Goal: Complete application form: Complete application form

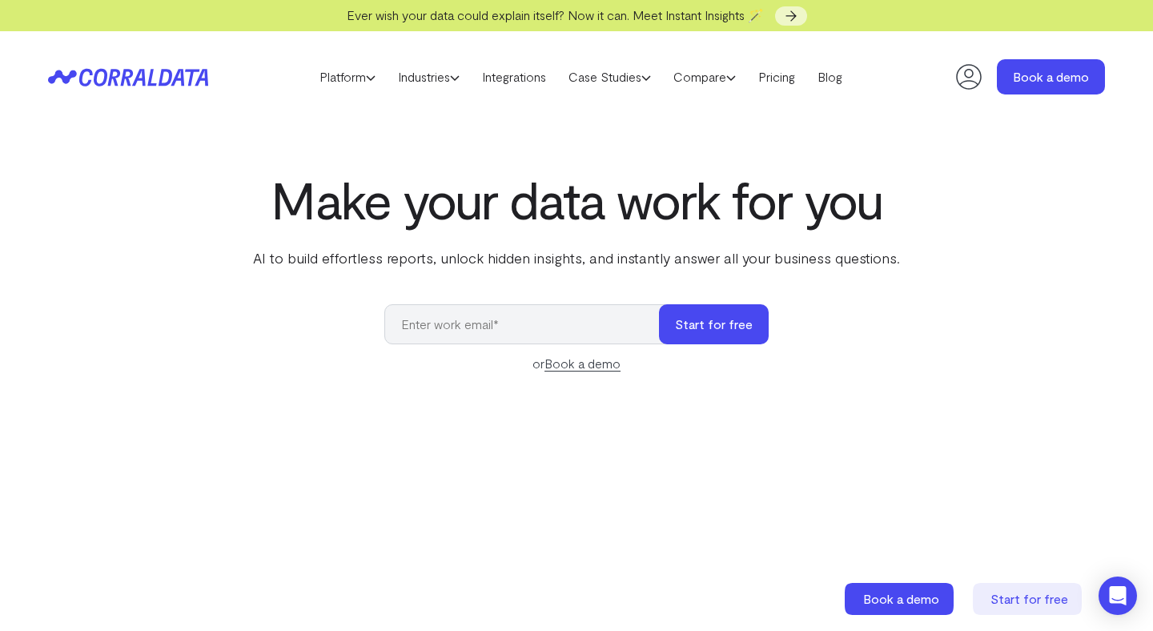
click at [500, 337] on input "email" at bounding box center [529, 324] width 291 height 40
type input "[PERSON_NAME][EMAIL_ADDRESS][DOMAIN_NAME]"
click at [695, 327] on button "Start for free" at bounding box center [714, 324] width 110 height 40
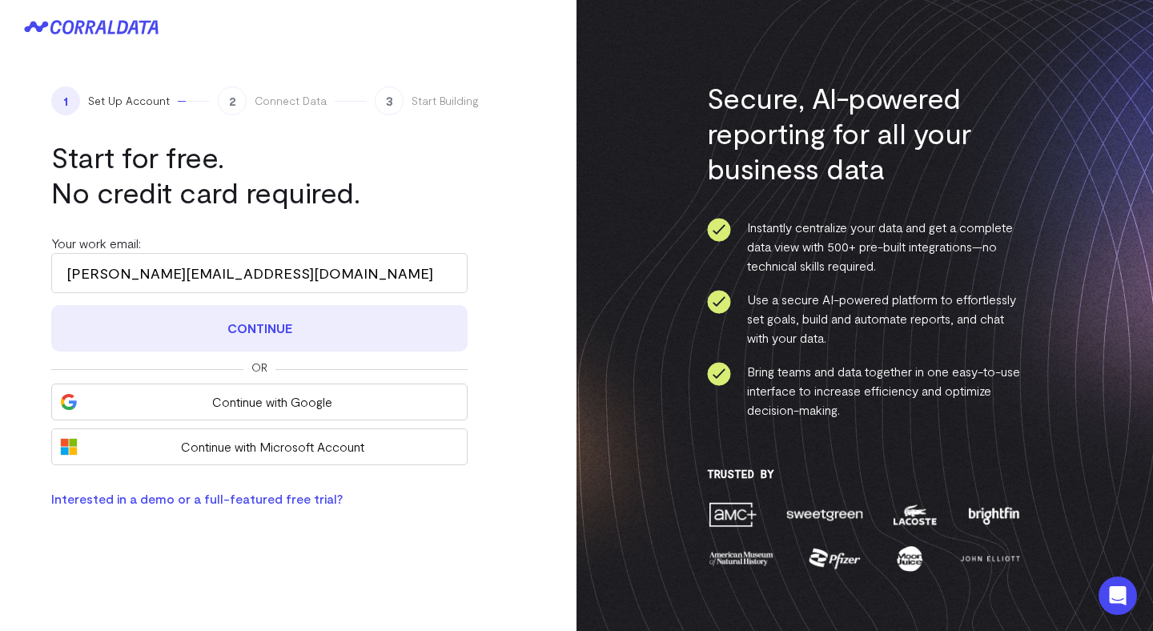
click at [319, 331] on button "Continue" at bounding box center [259, 328] width 416 height 46
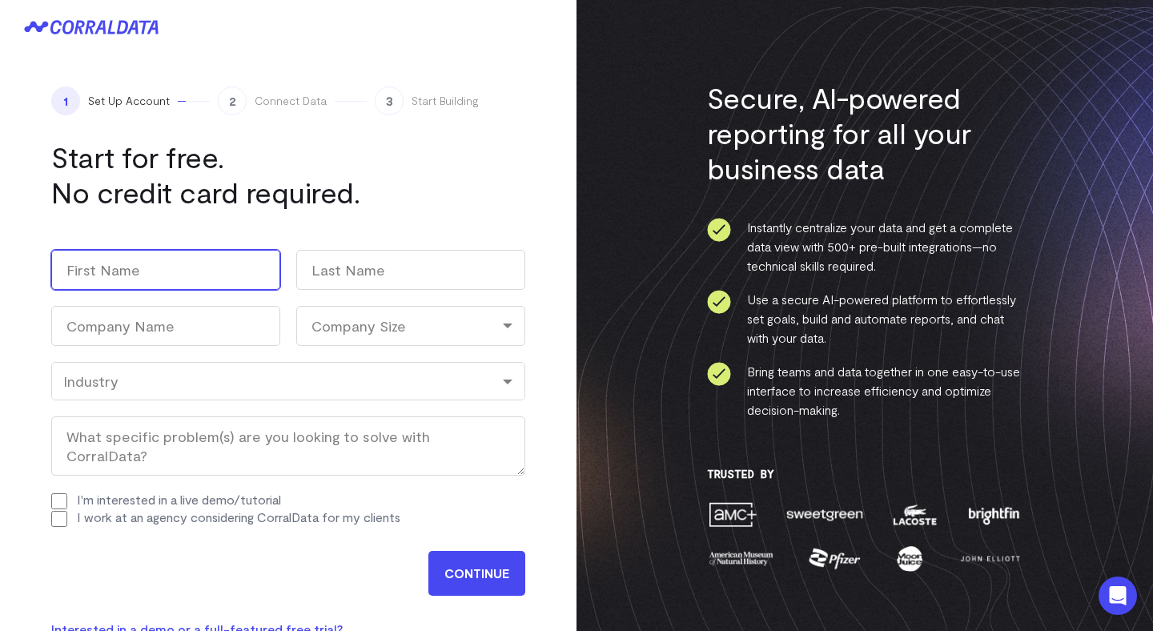
click at [237, 271] on input "First" at bounding box center [165, 270] width 229 height 40
type input "[PERSON_NAME]"
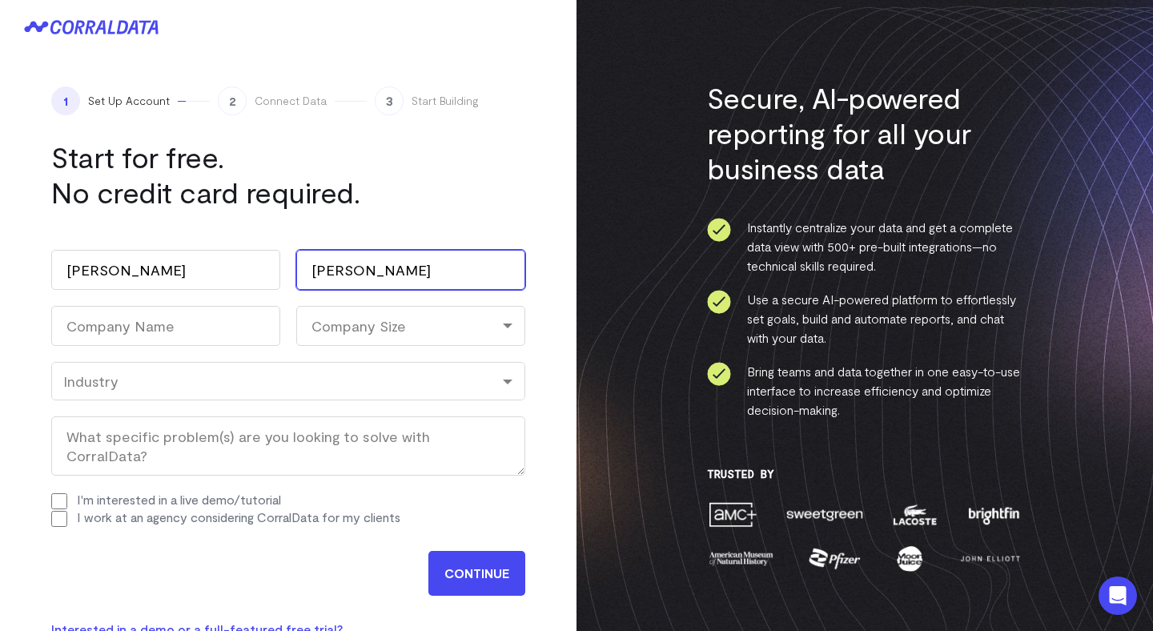
type input "Sherman"
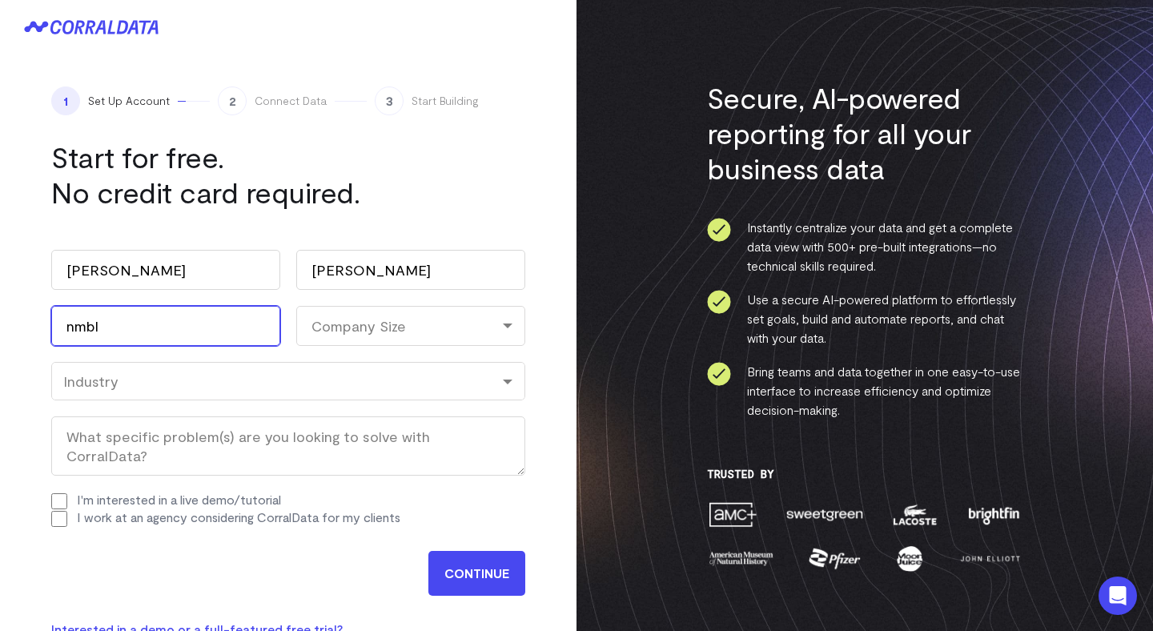
type input "nmbl"
click at [467, 564] on input "CONTINUE" at bounding box center [476, 573] width 97 height 45
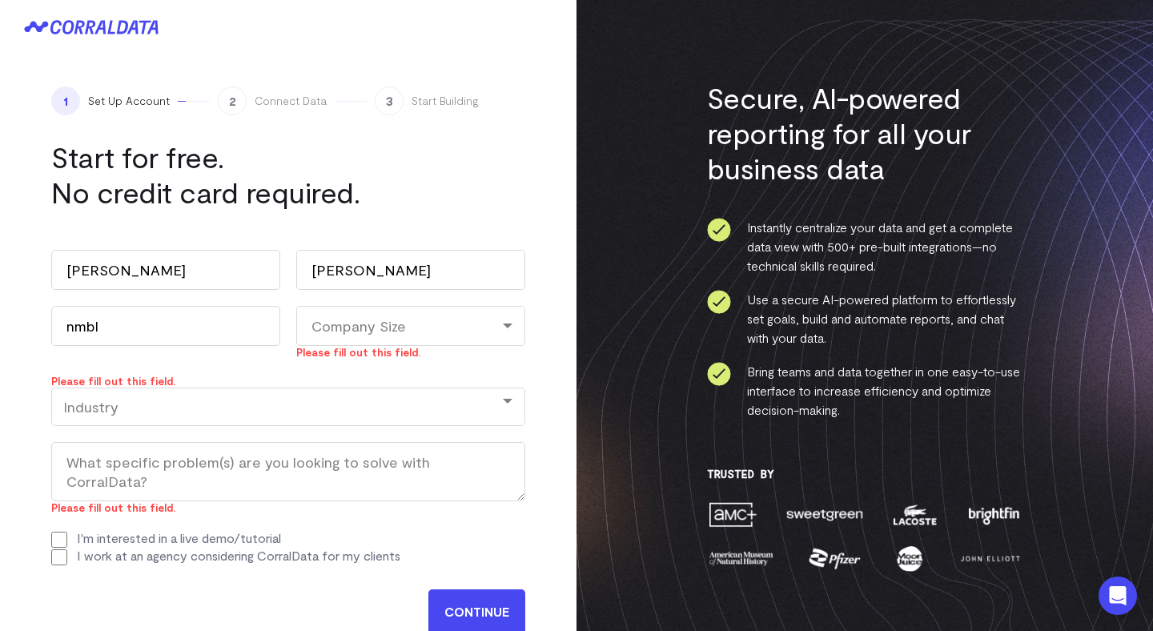
click at [355, 334] on div "Company Size" at bounding box center [410, 326] width 229 height 40
click at [340, 416] on li "11-100" at bounding box center [410, 428] width 229 height 33
select select "11-100"
click at [227, 411] on div "Industry" at bounding box center [288, 407] width 450 height 18
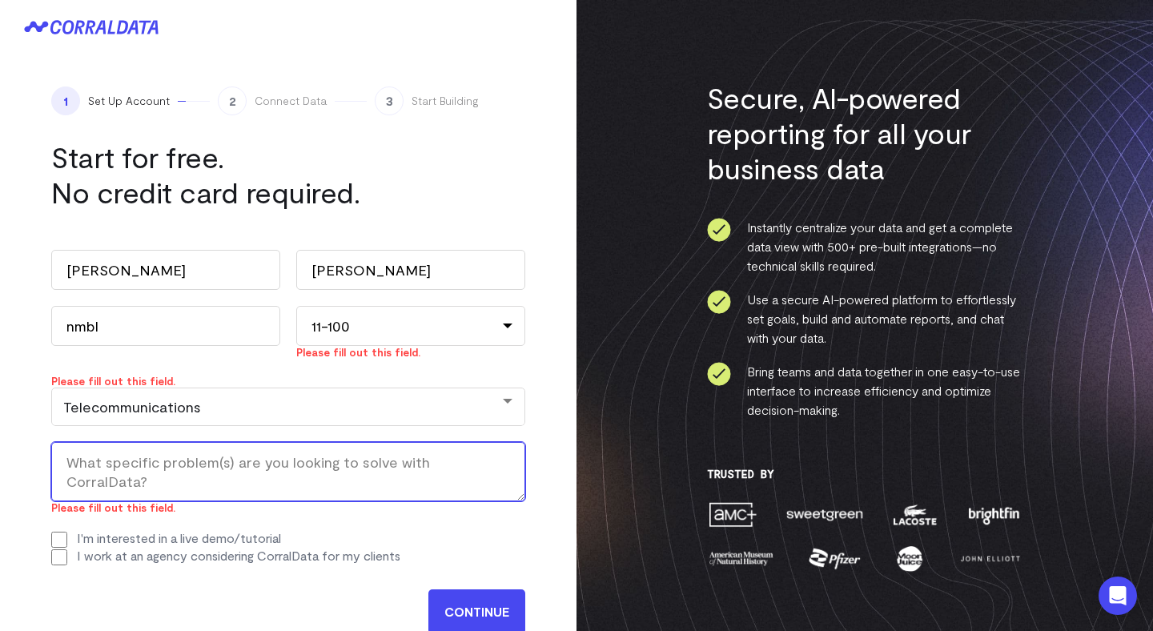
click at [212, 460] on textarea "What specific problem(s) are you looking to solve with CorralData? (Required)" at bounding box center [288, 471] width 474 height 59
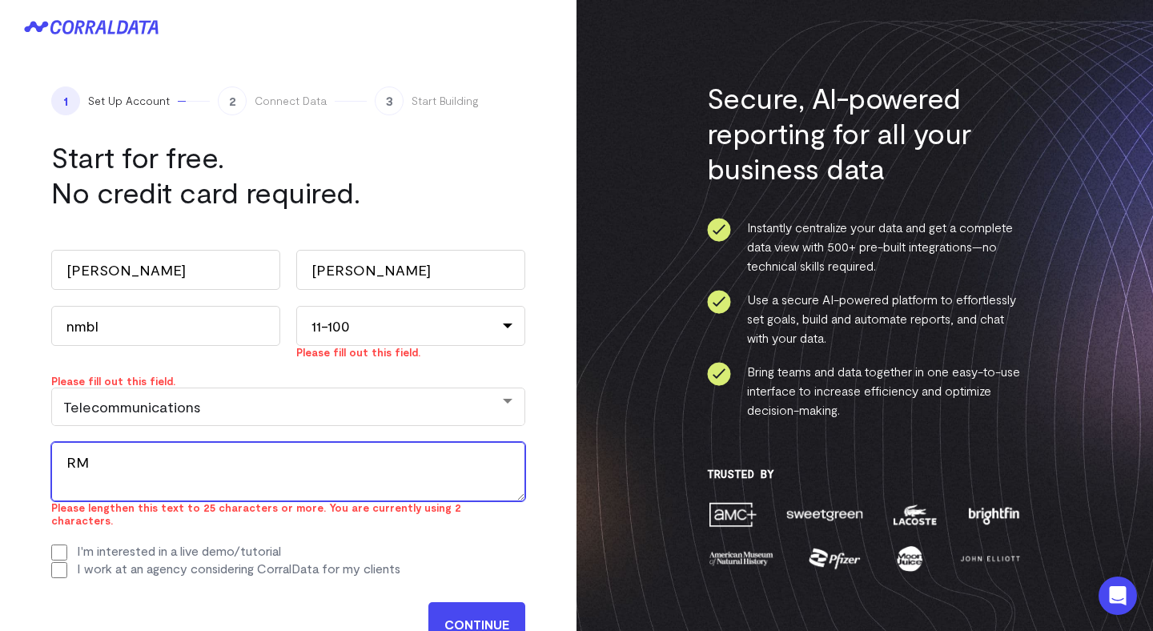
type textarea "R"
type textarea "Streamline reporting"
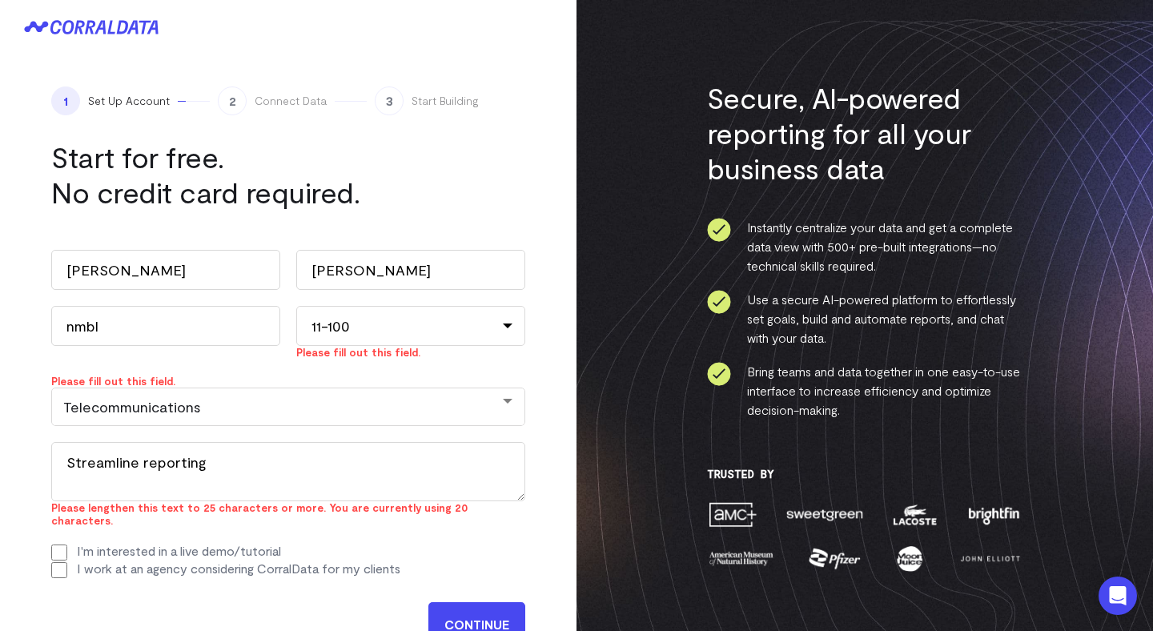
click at [477, 622] on input "CONTINUE" at bounding box center [476, 624] width 97 height 45
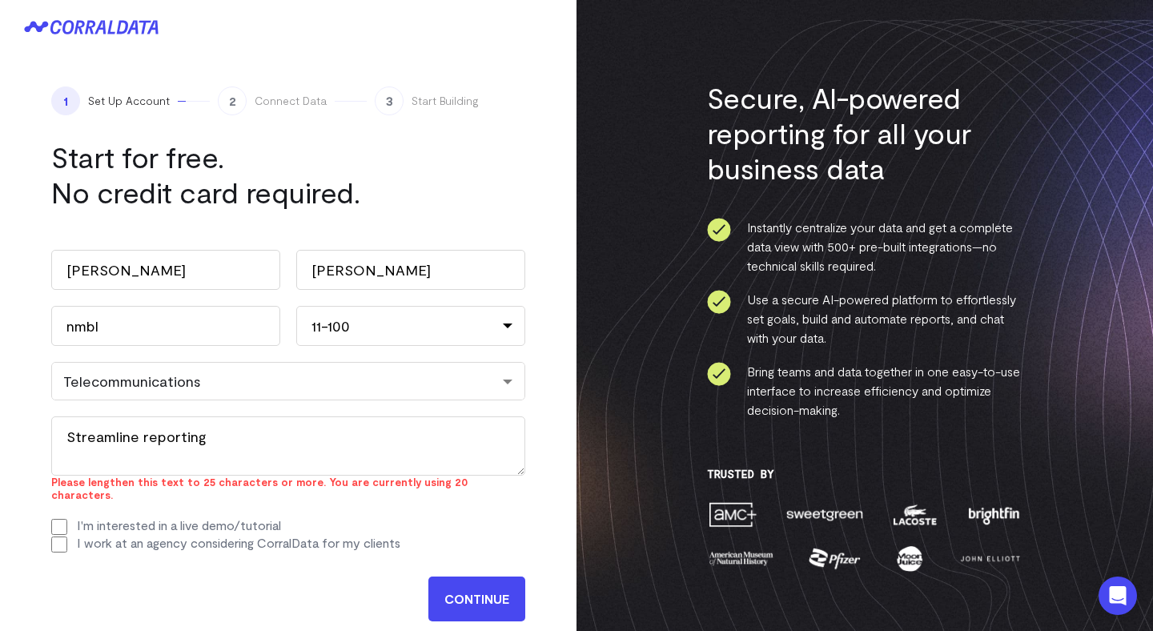
click at [352, 536] on label "I work at an agency considering CorralData for my clients" at bounding box center [238, 542] width 323 height 15
click at [67, 536] on input "I work at an agency considering CorralData for my clients" at bounding box center [59, 544] width 16 height 16
click at [490, 580] on input "CONTINUE" at bounding box center [476, 598] width 97 height 45
click at [452, 568] on div "CONTINUE" at bounding box center [288, 594] width 474 height 53
click at [452, 576] on input "CONTINUE" at bounding box center [476, 598] width 97 height 45
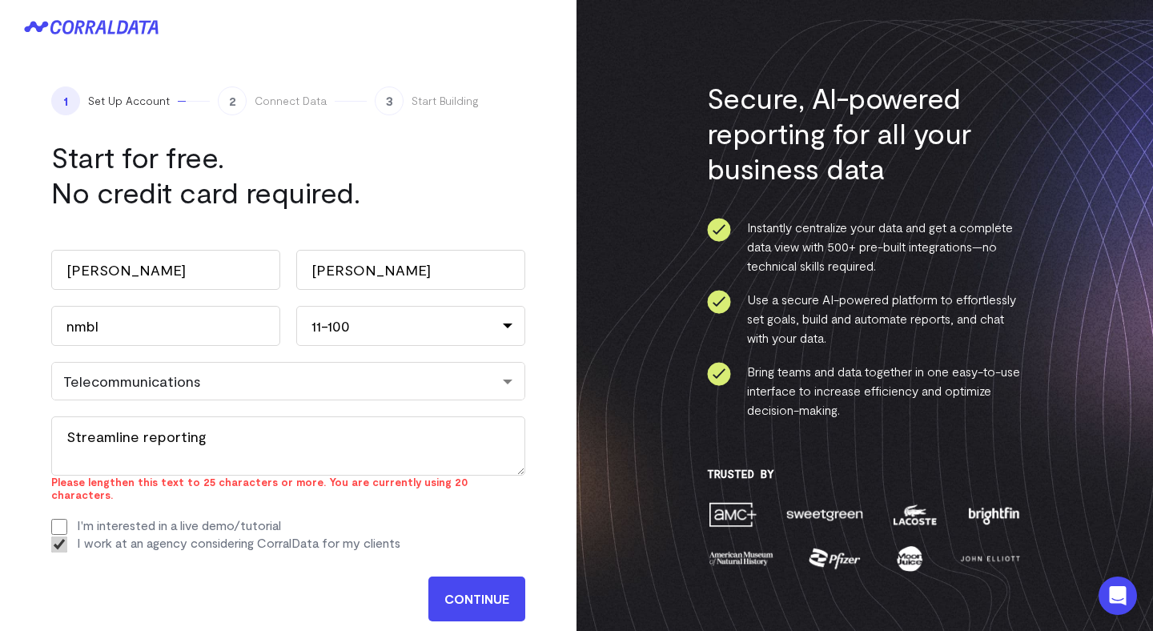
click at [171, 535] on label "I work at an agency considering CorralData for my clients" at bounding box center [238, 542] width 323 height 15
click at [67, 536] on input "I work at an agency considering CorralData for my clients" at bounding box center [59, 544] width 16 height 16
checkbox input "false"
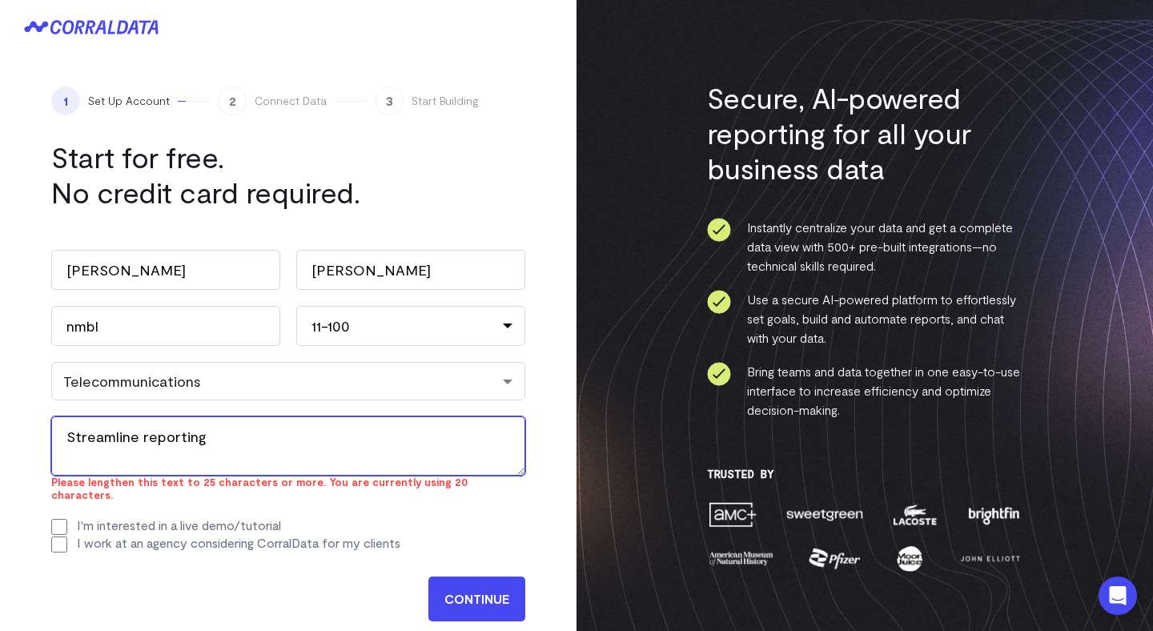
click at [228, 439] on textarea "Streamline reporting" at bounding box center [288, 445] width 474 height 59
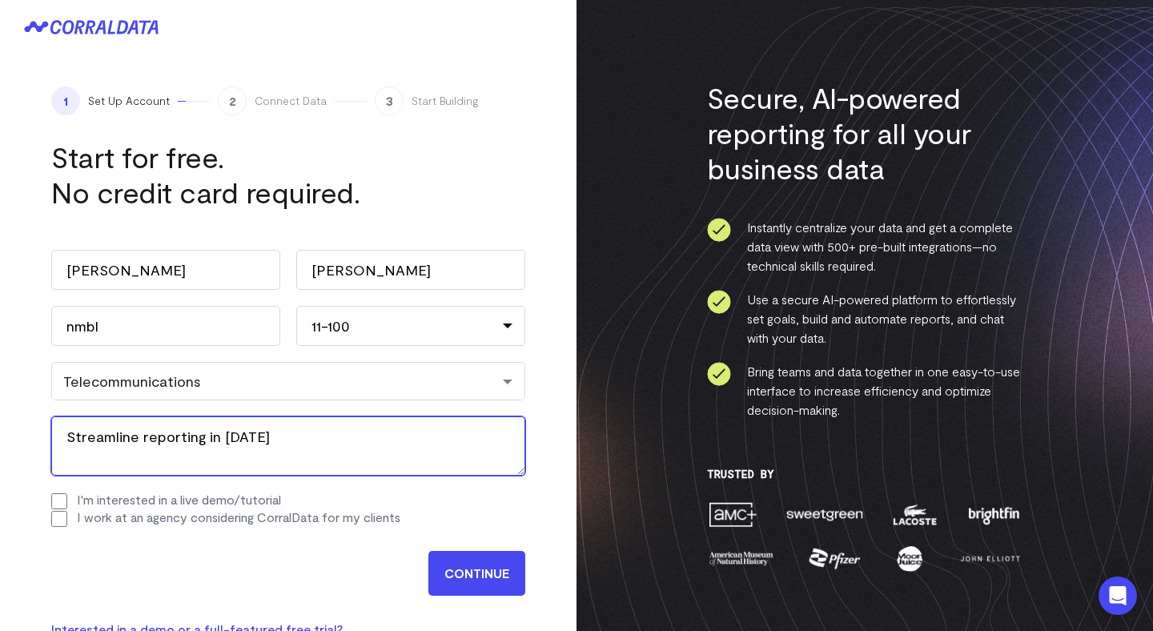
type textarea "Streamline reporting in 2026"
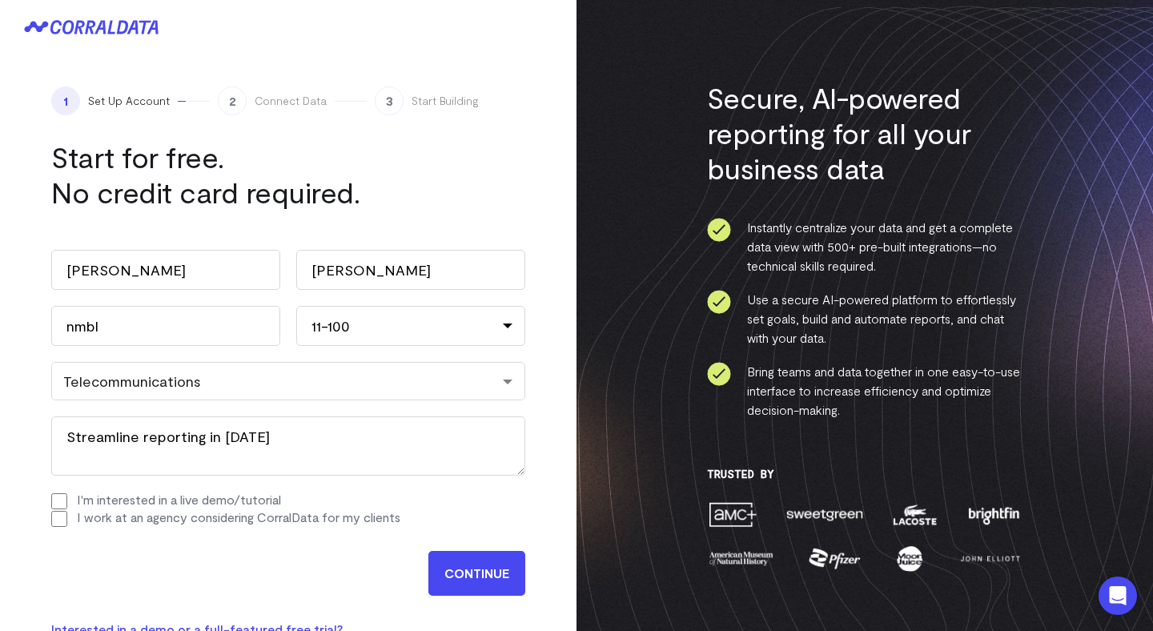
click at [472, 574] on input "CONTINUE" at bounding box center [476, 573] width 97 height 45
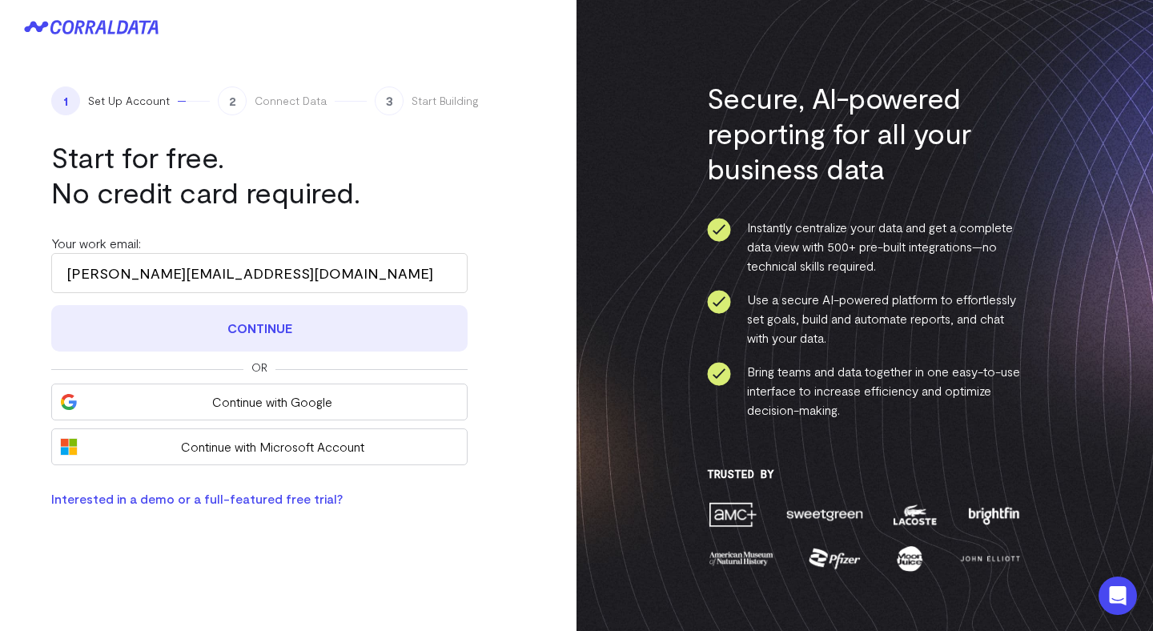
click at [428, 339] on button "Continue" at bounding box center [259, 328] width 416 height 46
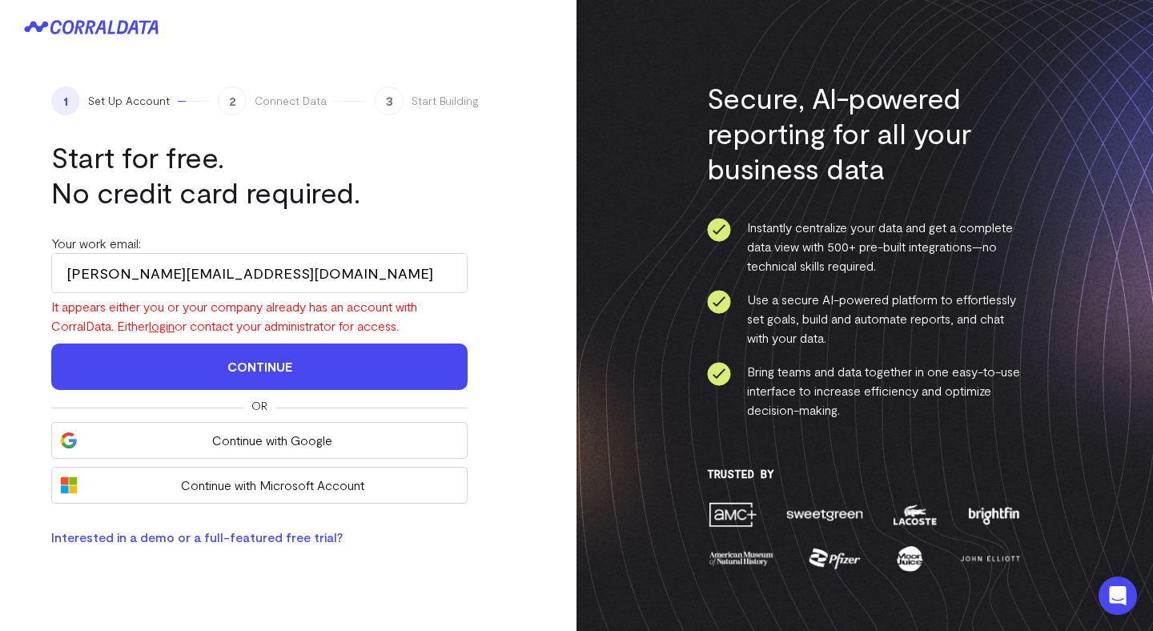
click at [105, 106] on span "Set Up Account" at bounding box center [129, 101] width 82 height 16
click at [90, 21] on icon at bounding box center [82, 27] width 65 height 14
